Goal: Answer question/provide support: Answer question/provide support

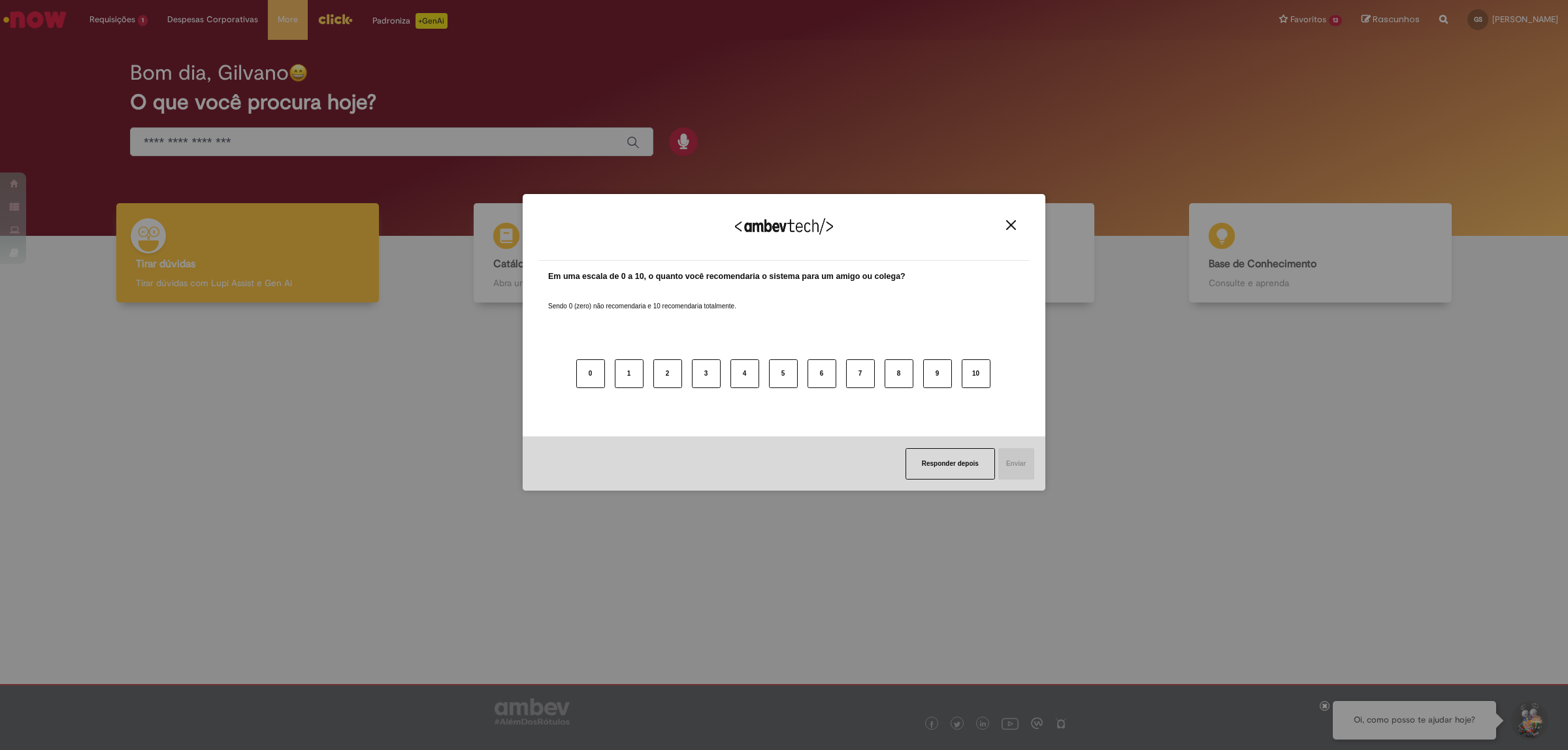
click at [1009, 224] on img "Close" at bounding box center [1012, 225] width 10 height 10
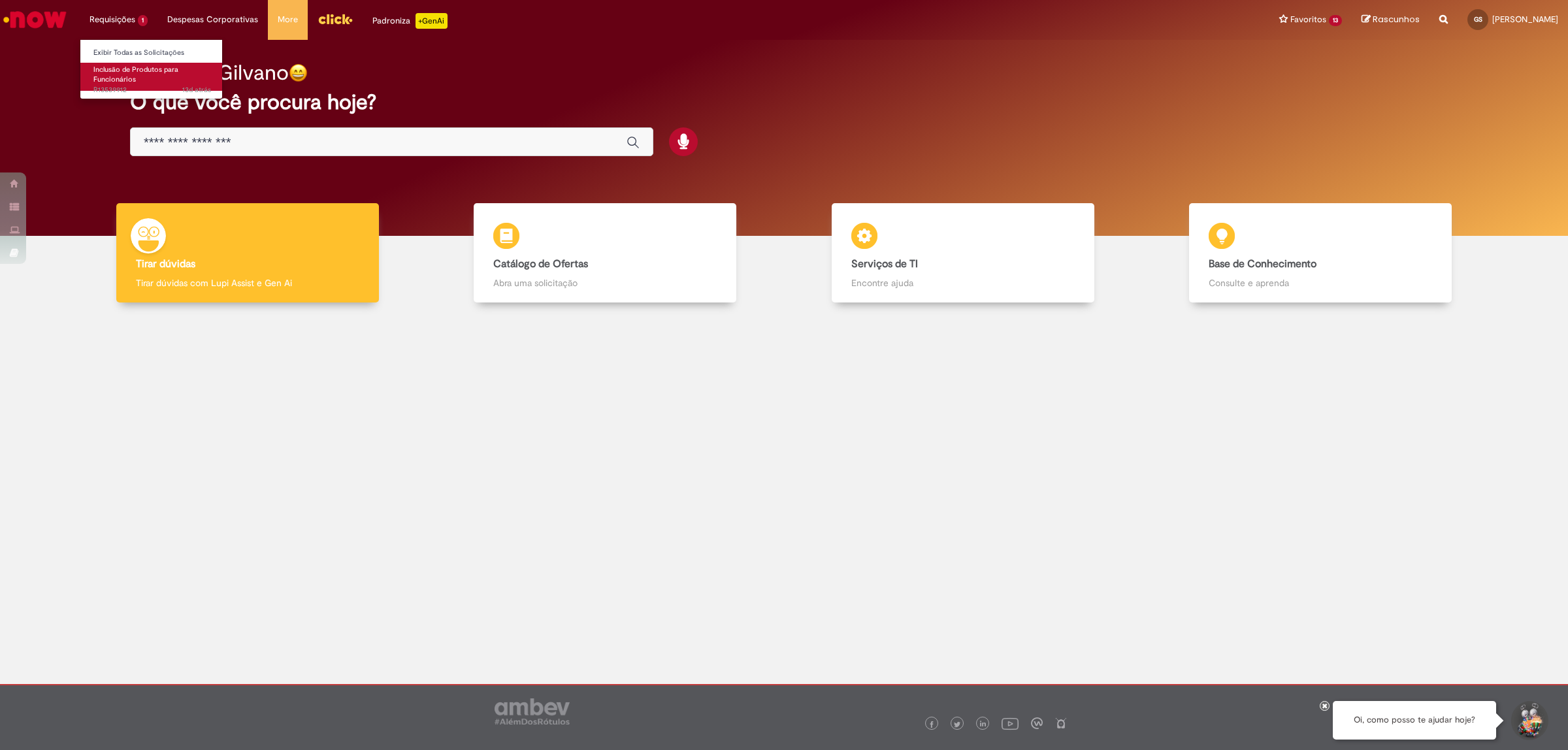
click at [128, 79] on span "Inclusão de Produtos para Funcionários" at bounding box center [136, 74] width 85 height 21
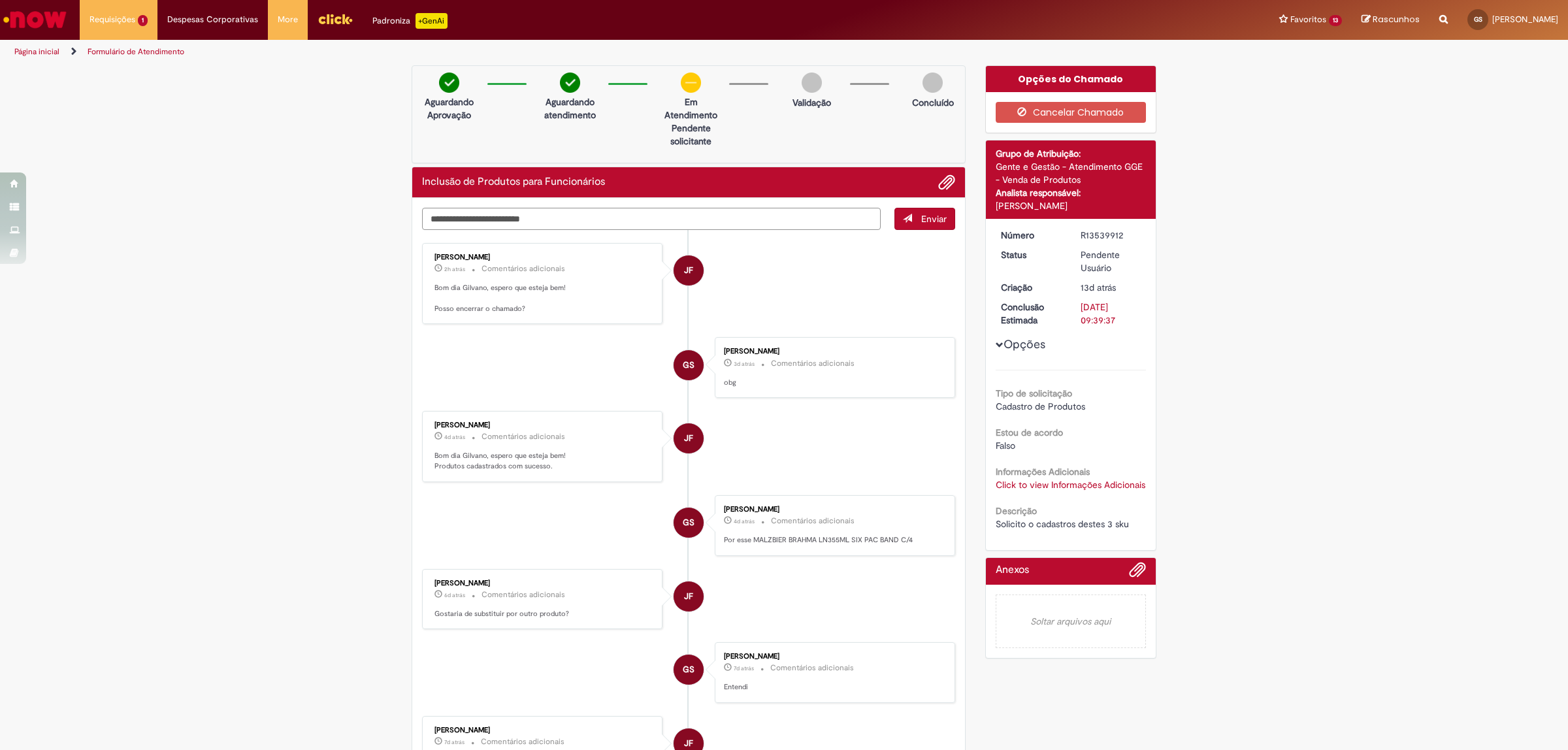
click at [612, 212] on textarea "Digite sua mensagem aqui..." at bounding box center [651, 219] width 458 height 22
type textarea "**********"
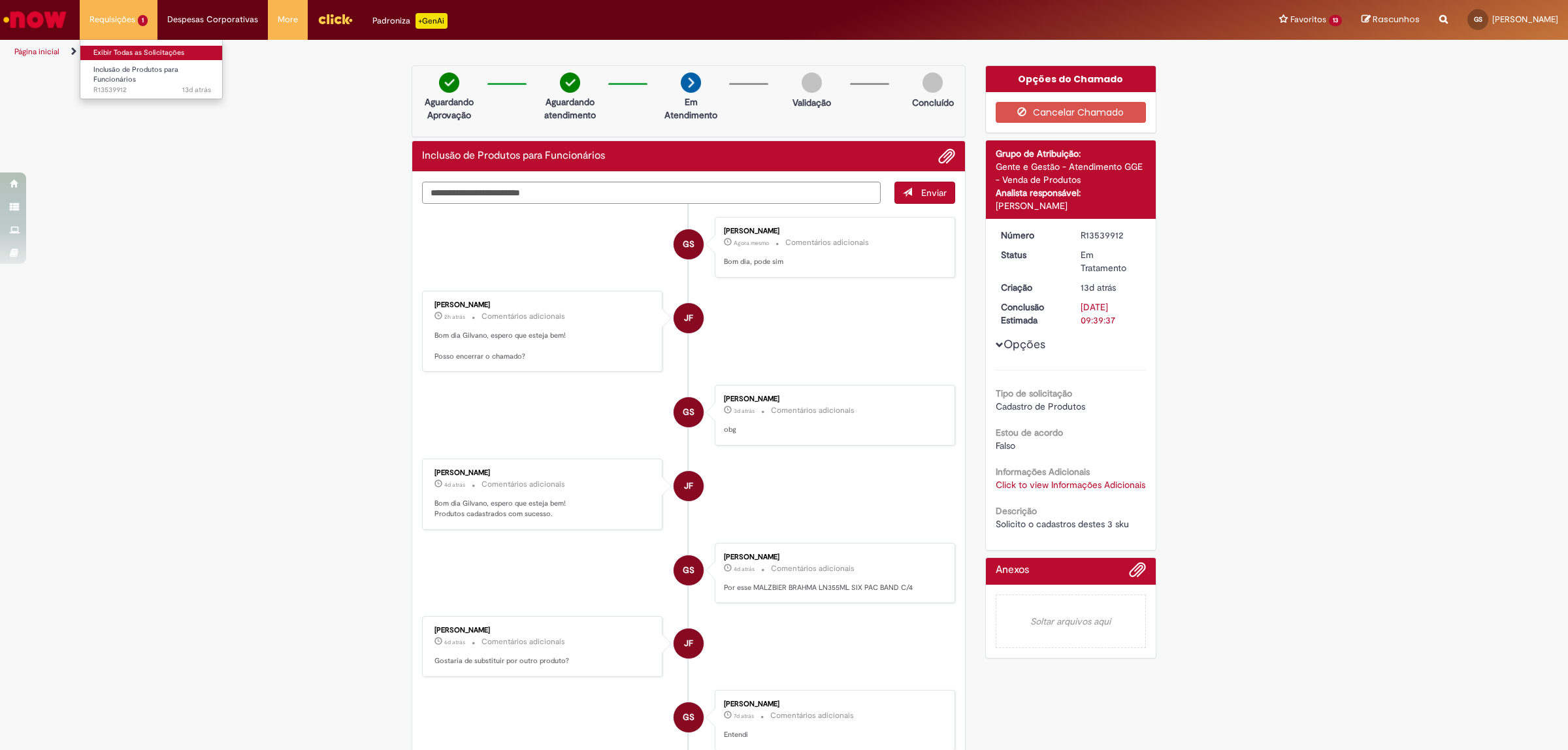
click at [124, 48] on link "Exibir Todas as Solicitações" at bounding box center [152, 53] width 144 height 15
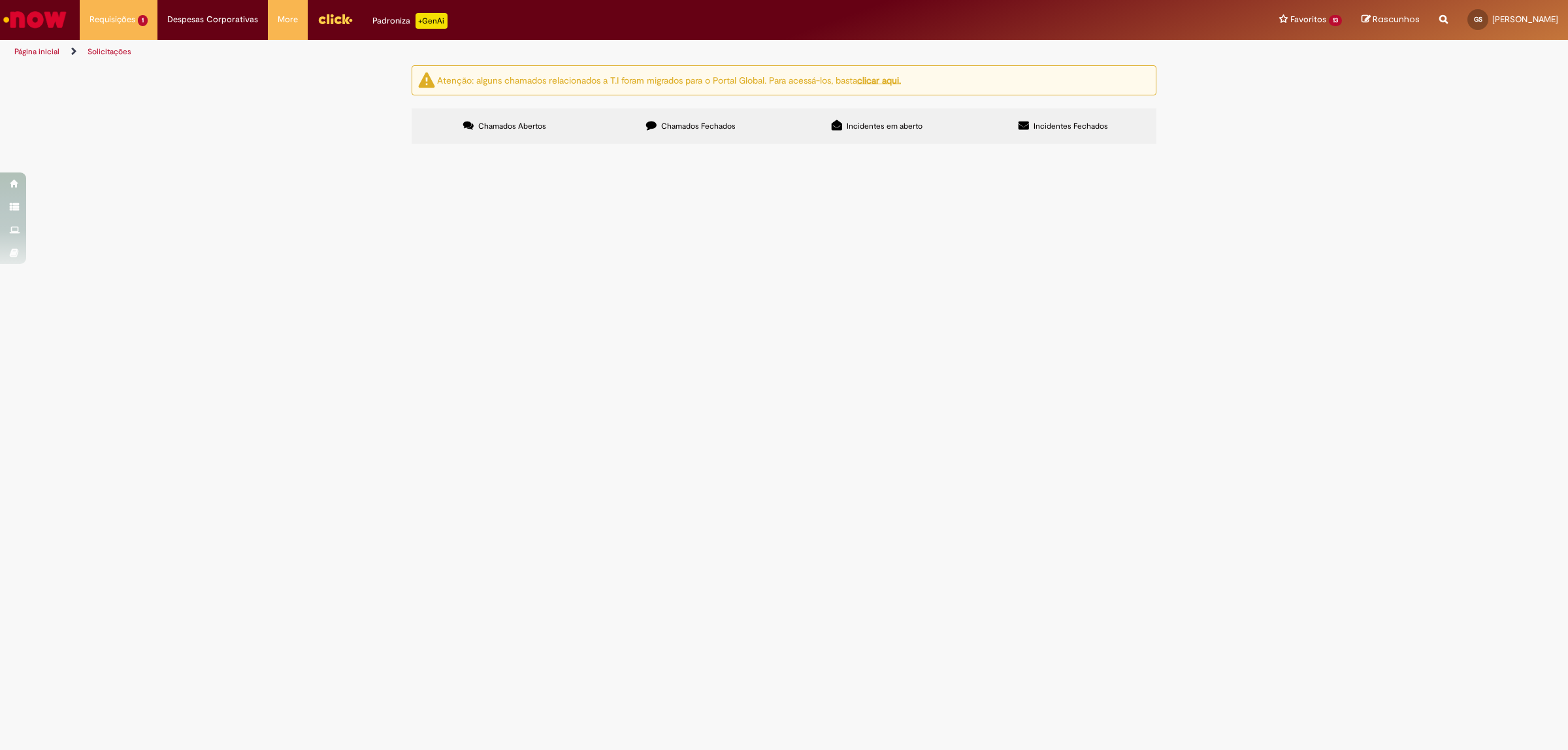
click at [0, 0] on td "Solicito o cadastros destes 3 sku" at bounding box center [0, 0] width 0 height 0
click at [0, 0] on span "Solicito o cadastros destes 3 sku" at bounding box center [0, 0] width 0 height 0
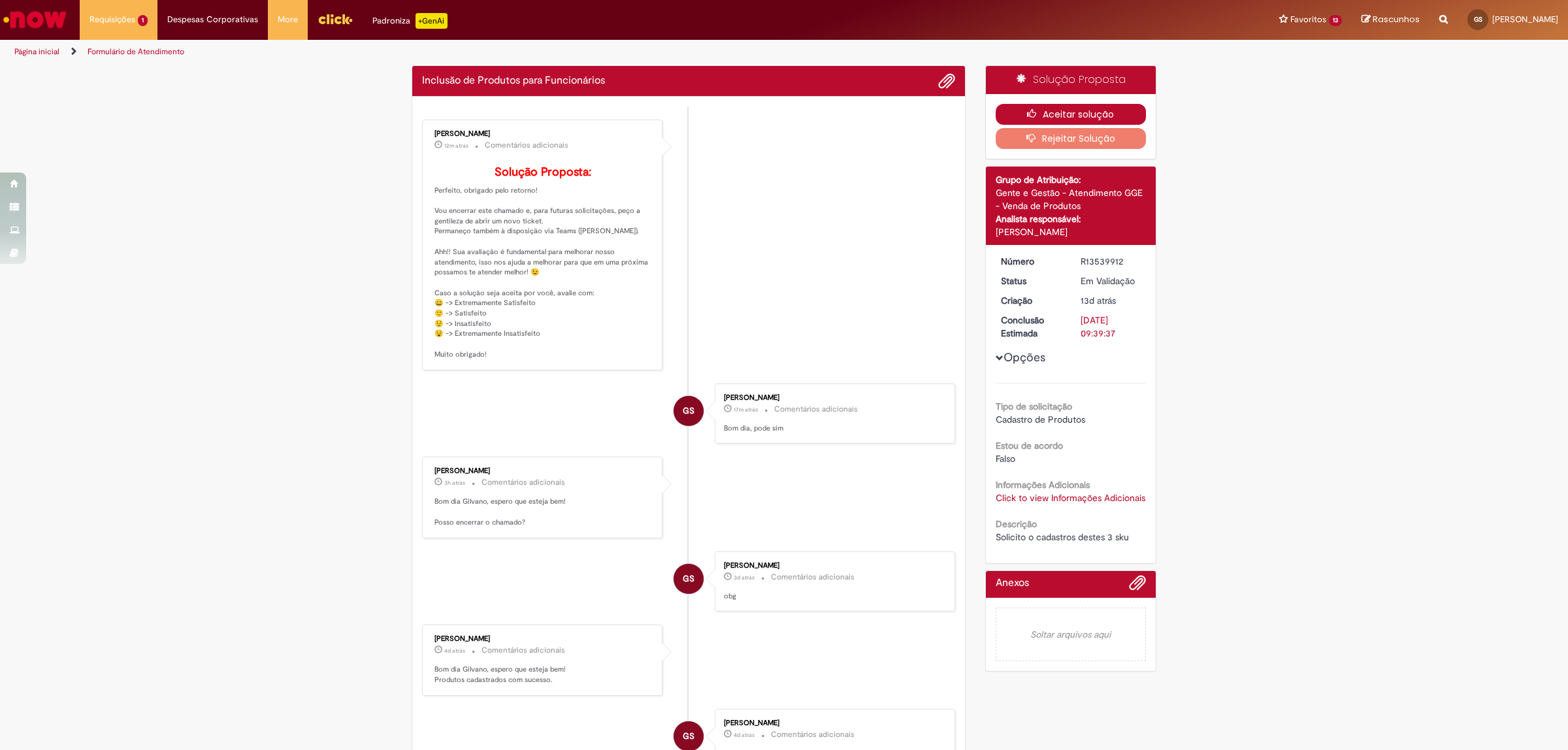
click at [1105, 111] on button "Aceitar solução" at bounding box center [1071, 113] width 151 height 21
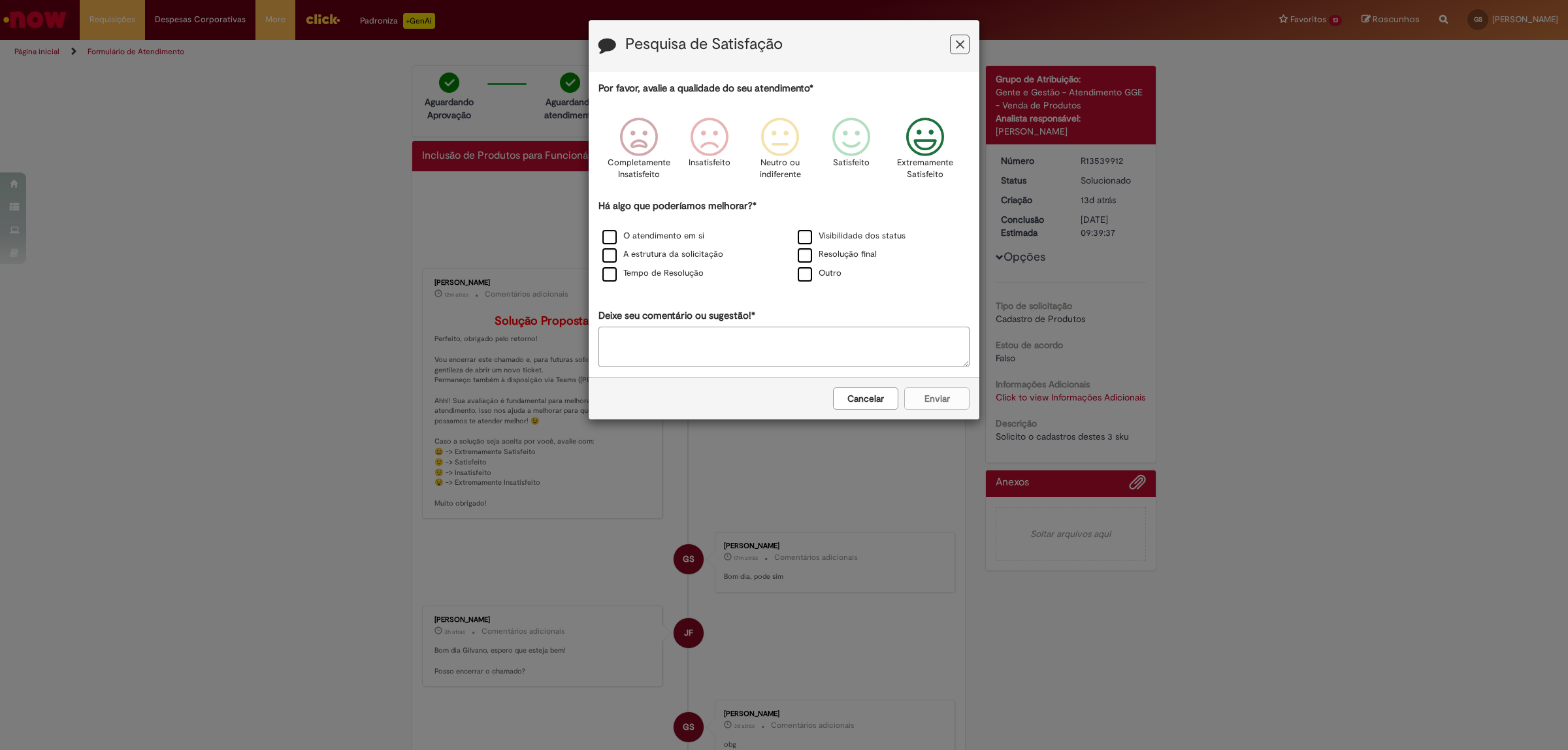
click at [926, 139] on icon "Feedback" at bounding box center [926, 137] width 49 height 39
click at [612, 234] on label "O atendimento em si" at bounding box center [653, 236] width 102 height 13
click at [613, 259] on label "A estrutura da solicitação" at bounding box center [663, 254] width 121 height 13
click at [609, 273] on label "Tempo de Resolução" at bounding box center [653, 273] width 102 height 13
click at [805, 236] on label "Visibilidade dos status" at bounding box center [851, 236] width 108 height 13
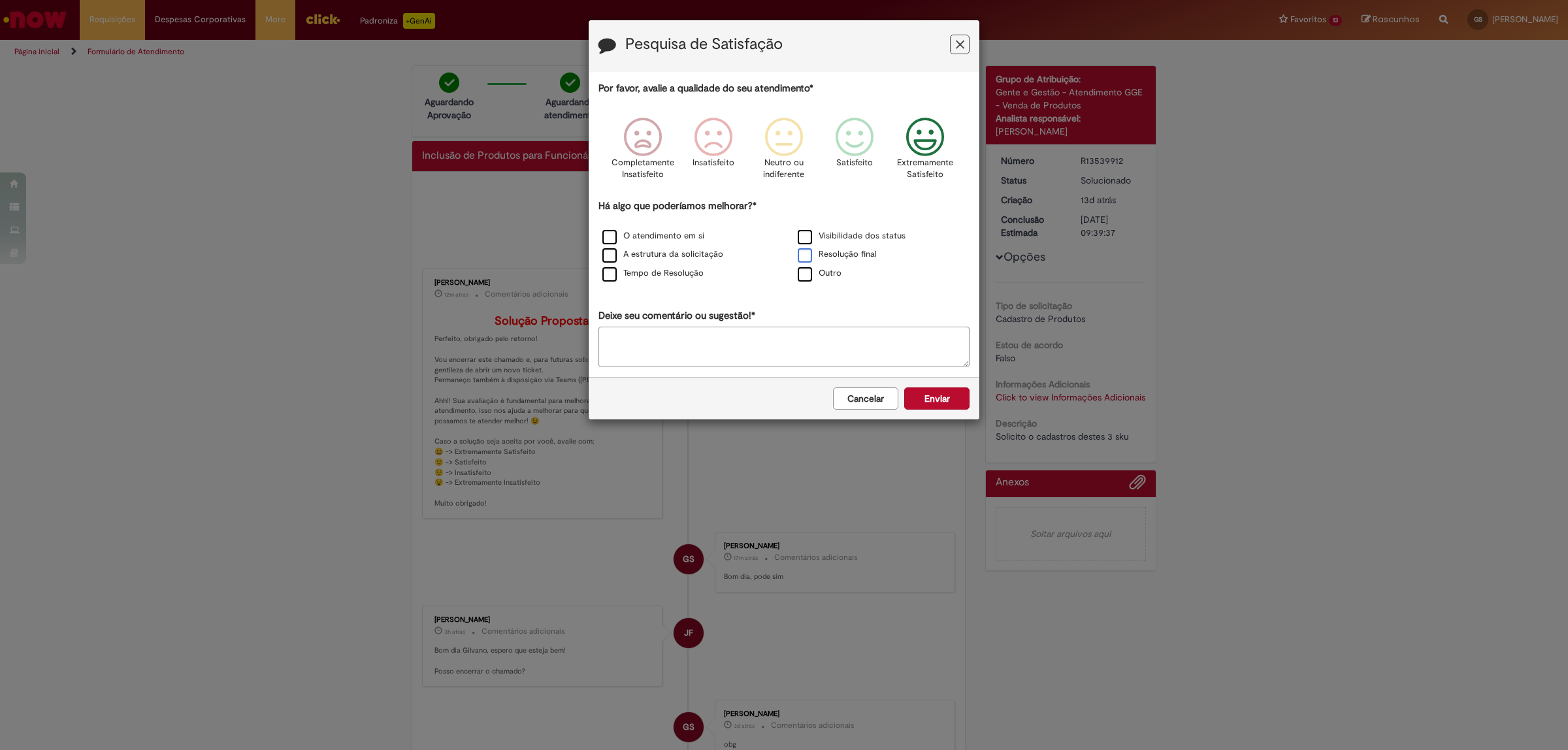
click at [802, 257] on label "Resolução final" at bounding box center [837, 254] width 79 height 13
click at [939, 402] on button "Enviar" at bounding box center [936, 398] width 65 height 22
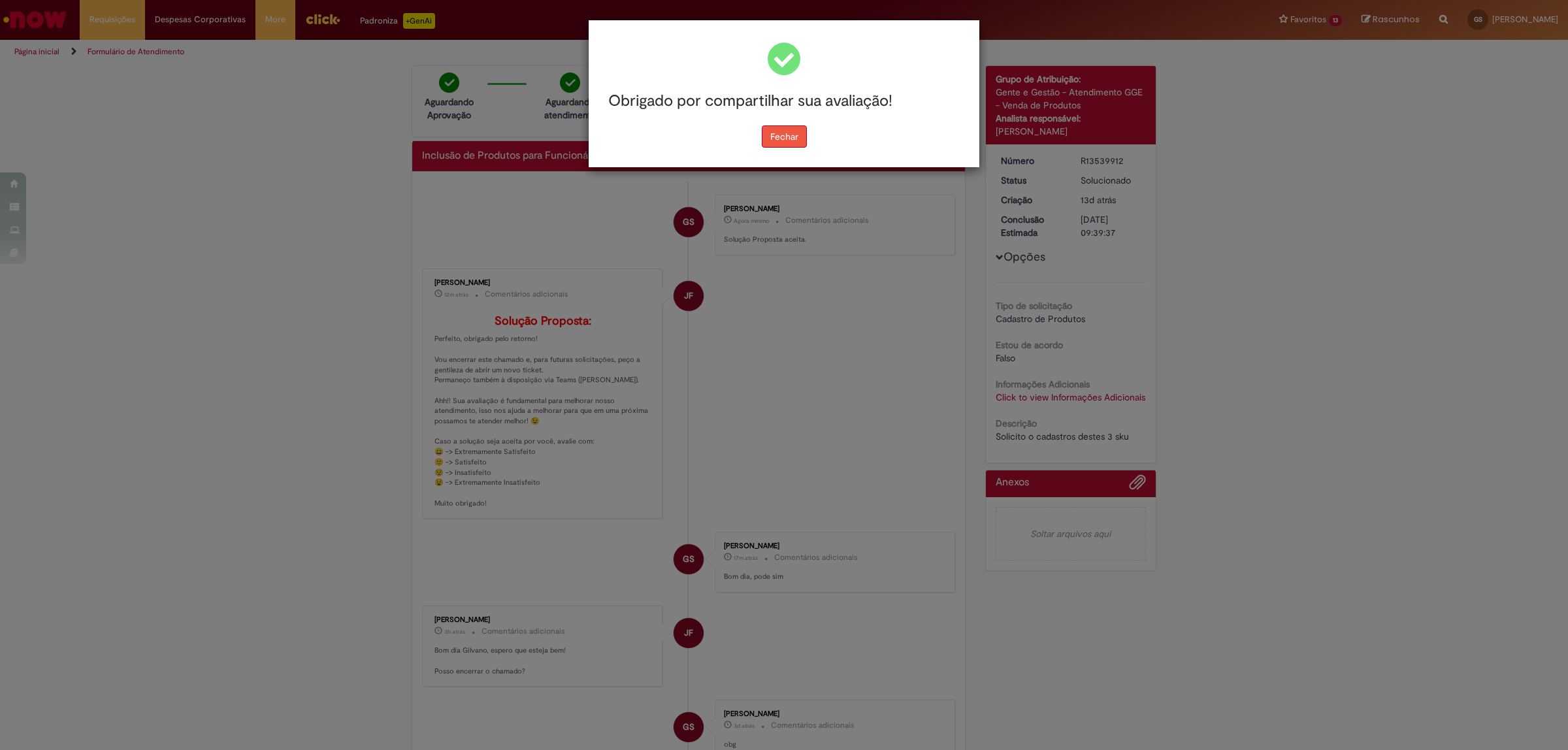
click at [784, 136] on button "Fechar" at bounding box center [784, 136] width 45 height 22
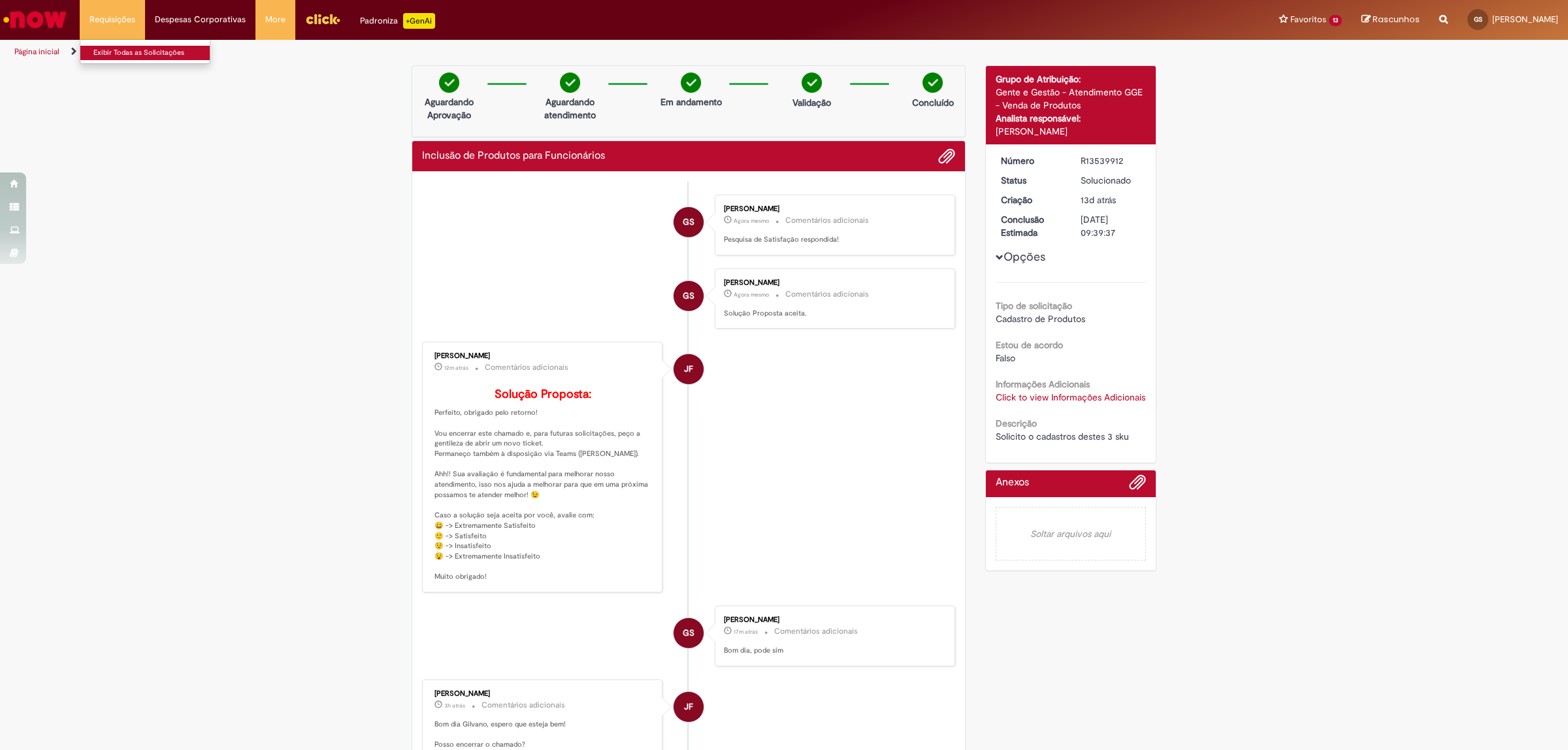
click at [125, 46] on link "Exibir Todas as Solicitações" at bounding box center [152, 53] width 144 height 15
